Goal: Book appointment/travel/reservation

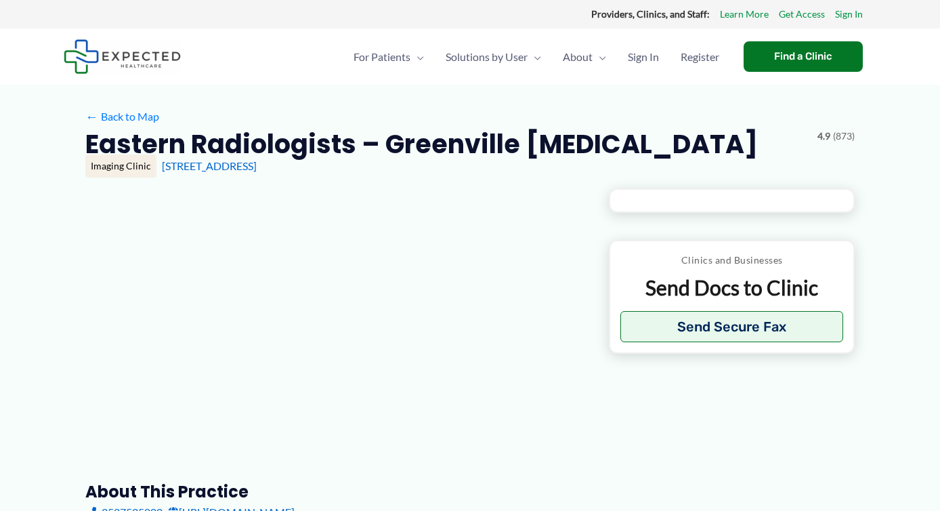
type input "**********"
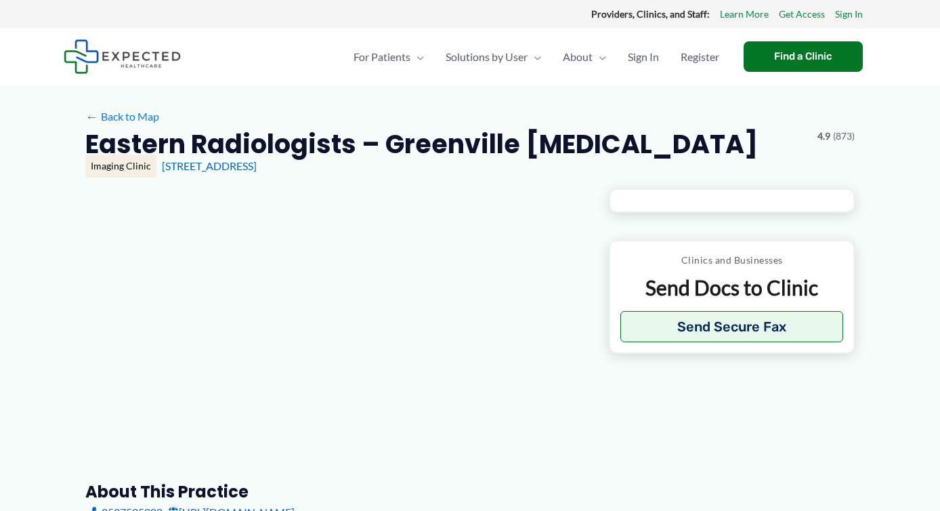
type input "**********"
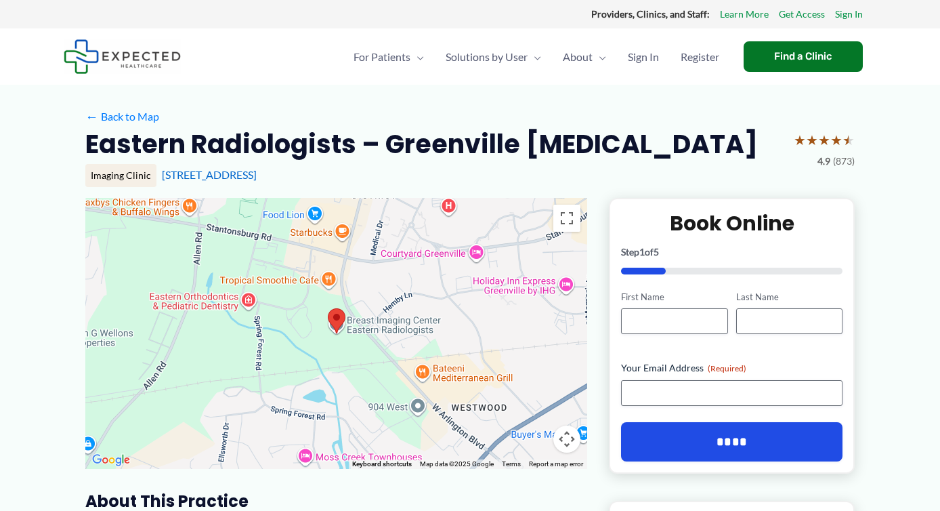
click at [615, 137] on div "Eastern Radiologists – Greenville [MEDICAL_DATA] ★ ★ ★ ★ ★ 4.9 (873)" at bounding box center [470, 148] width 770 height 43
